Goal: Transaction & Acquisition: Subscribe to service/newsletter

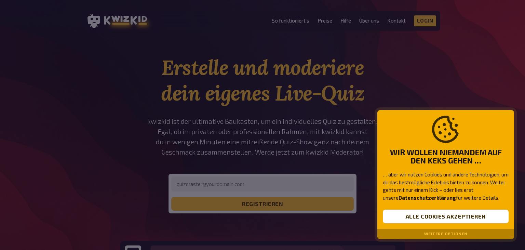
click at [424, 237] on div "Weitere Optionen" at bounding box center [446, 234] width 137 height 10
click at [428, 234] on button "Weitere Optionen" at bounding box center [445, 234] width 43 height 5
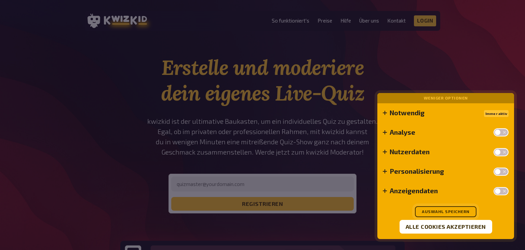
click at [447, 208] on button "Auswahl speichern" at bounding box center [446, 211] width 62 height 11
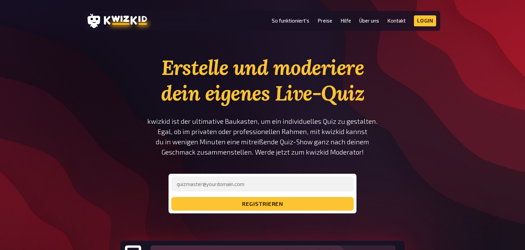
drag, startPoint x: 303, startPoint y: 210, endPoint x: 293, endPoint y: 68, distance: 142.3
click at [322, 22] on link "Preise" at bounding box center [325, 21] width 15 height 6
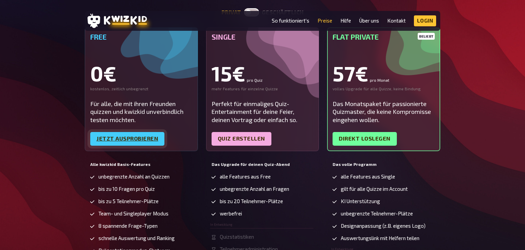
scroll to position [181, 0]
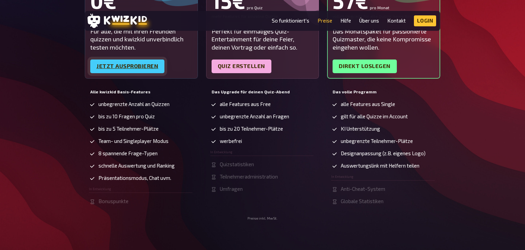
click at [134, 68] on link "Jetzt ausprobieren" at bounding box center [127, 67] width 74 height 14
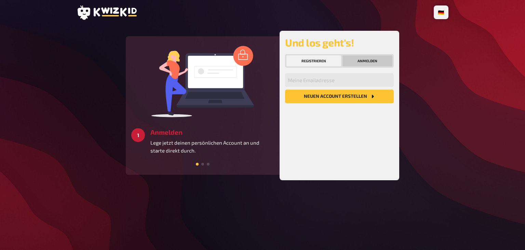
click at [358, 58] on button "Anmelden" at bounding box center [368, 60] width 50 height 11
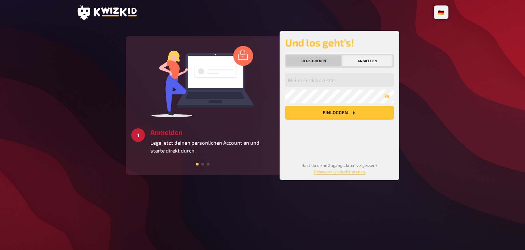
click at [317, 58] on button "Registrieren" at bounding box center [314, 60] width 55 height 11
